Goal: Navigation & Orientation: Find specific page/section

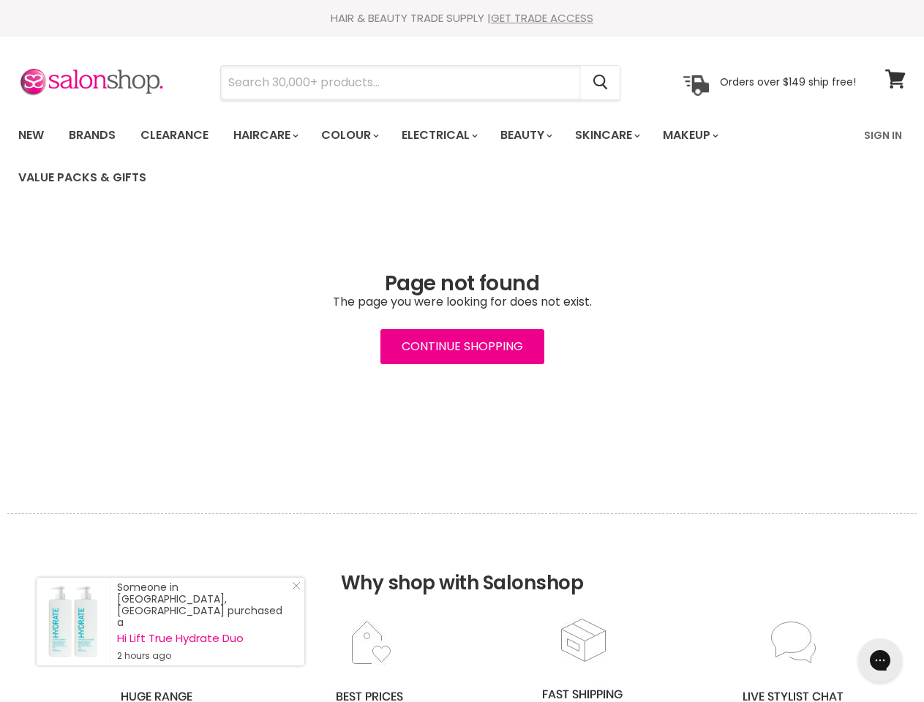
click at [402, 83] on input "Search" at bounding box center [401, 83] width 360 height 34
click at [601, 83] on icon "Search" at bounding box center [600, 82] width 15 height 15
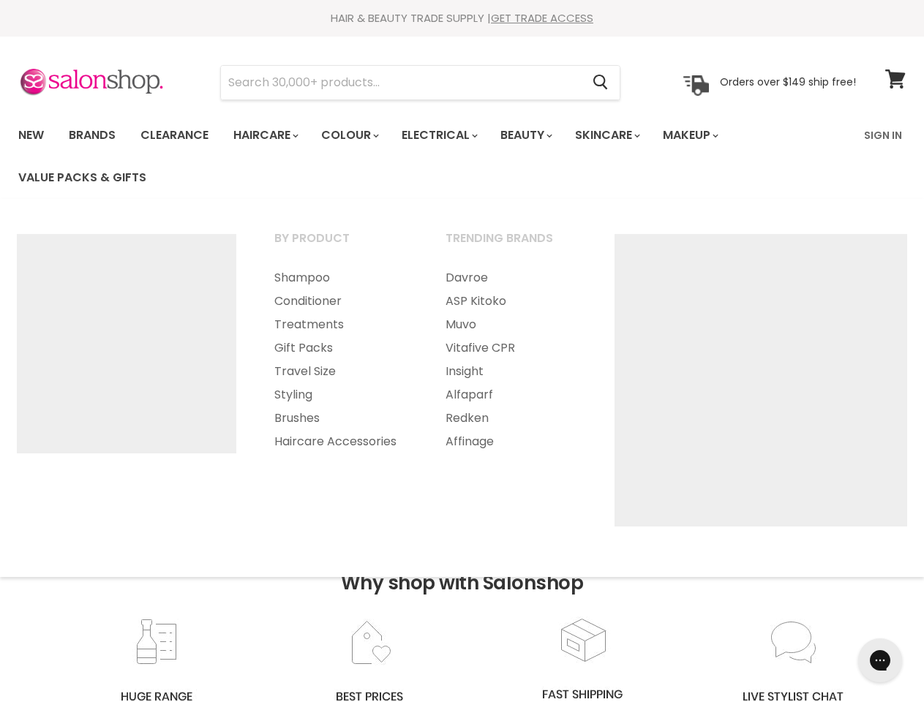
click at [270, 135] on link "Haircare" at bounding box center [264, 135] width 85 height 31
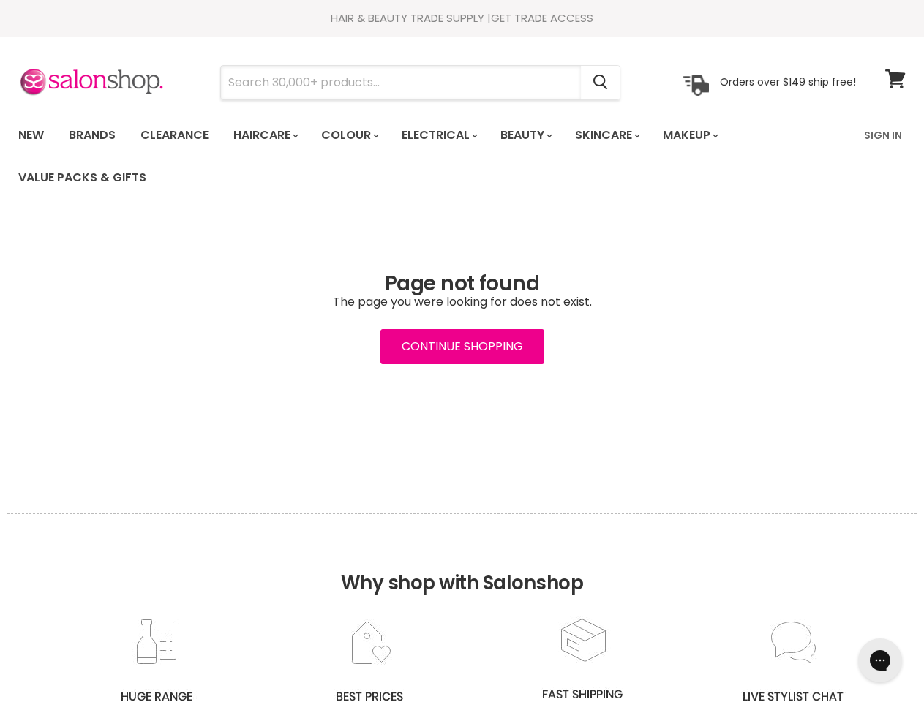
click at [402, 83] on input "Search" at bounding box center [401, 83] width 360 height 34
click at [601, 83] on icon "Search" at bounding box center [600, 82] width 15 height 15
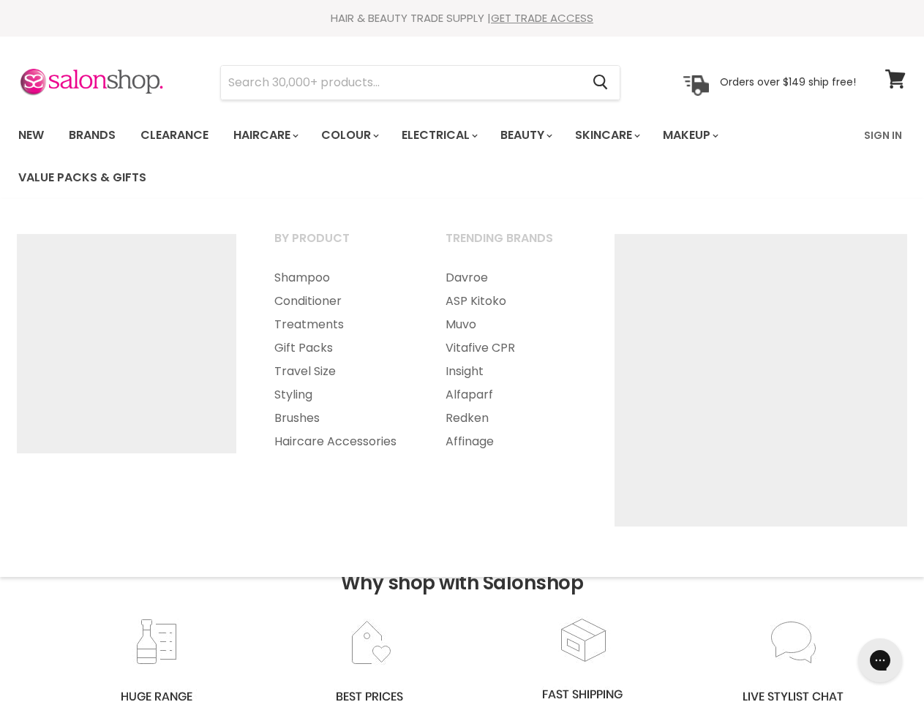
click at [270, 135] on link "Haircare" at bounding box center [264, 135] width 85 height 31
click at [358, 135] on link "Colour" at bounding box center [349, 135] width 78 height 31
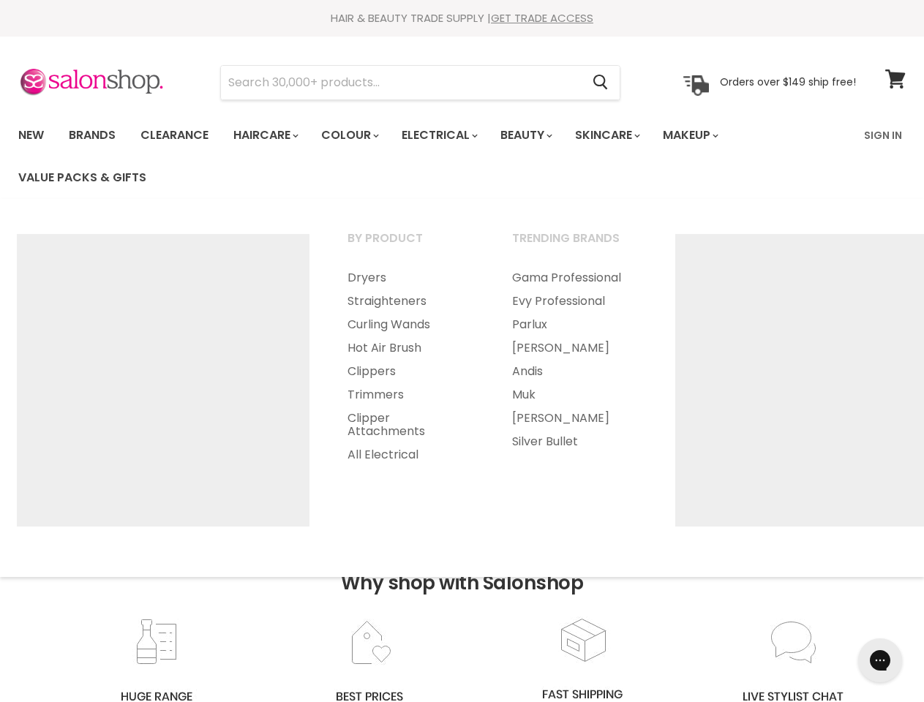
click at [449, 135] on link "Electrical" at bounding box center [439, 135] width 96 height 31
click at [539, 135] on link "Beauty" at bounding box center [526, 135] width 72 height 31
